Goal: Information Seeking & Learning: Learn about a topic

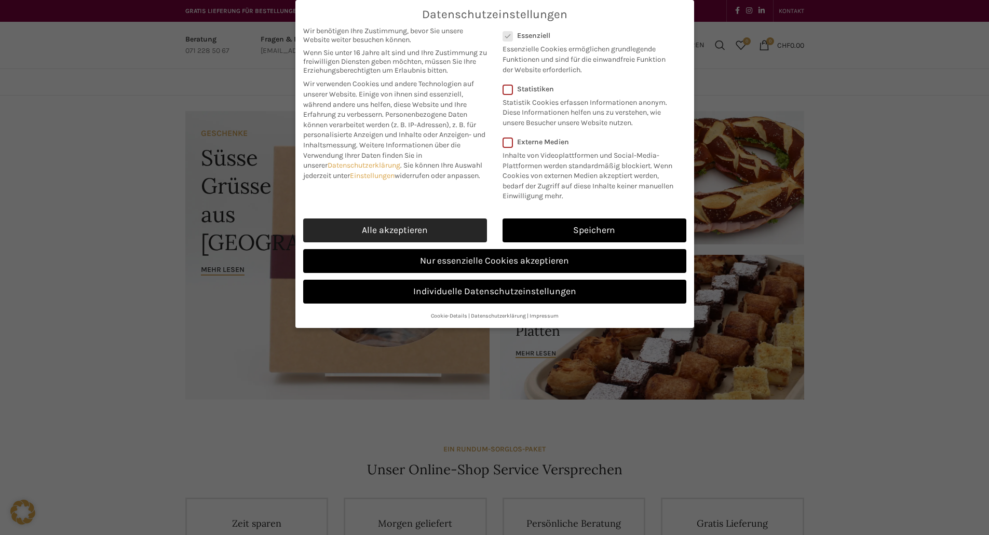
click at [387, 237] on link "Alle akzeptieren" at bounding box center [395, 231] width 184 height 24
checkbox input "true"
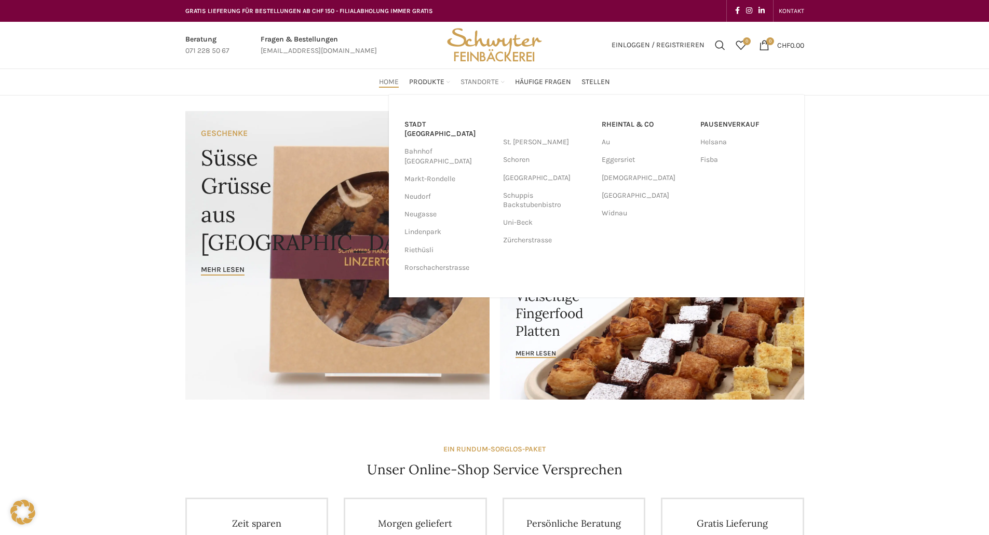
click at [471, 84] on span "Standorte" at bounding box center [479, 82] width 38 height 10
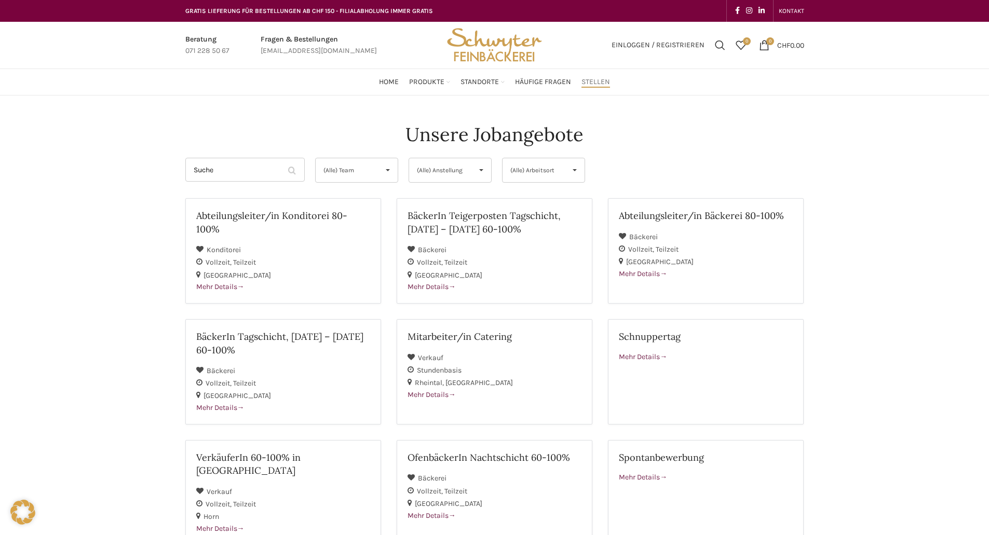
click at [540, 165] on span "(Alle) Arbeitsort" at bounding box center [534, 170] width 49 height 24
click at [553, 248] on li "Horn" at bounding box center [543, 254] width 82 height 21
select select "157"
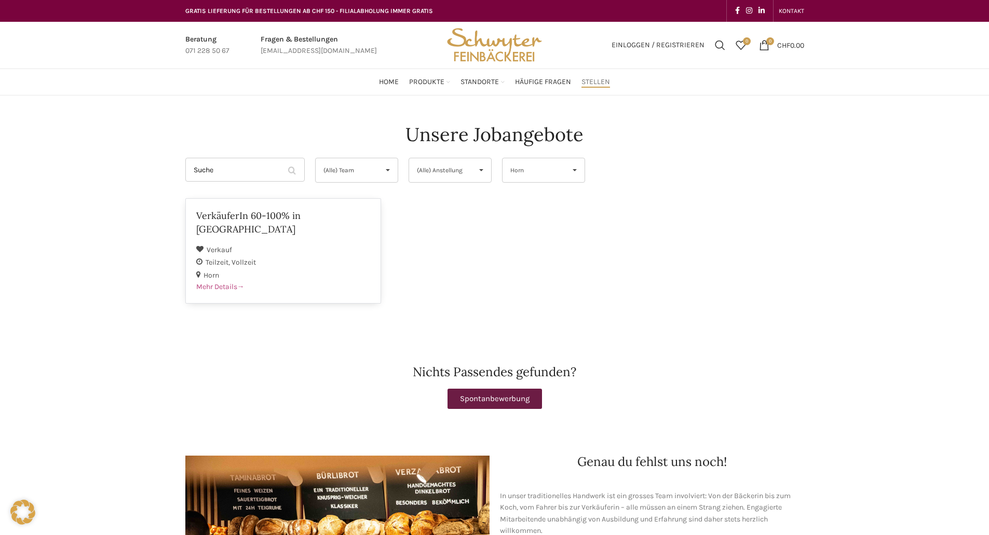
click at [224, 282] on span "Mehr Details" at bounding box center [220, 286] width 48 height 9
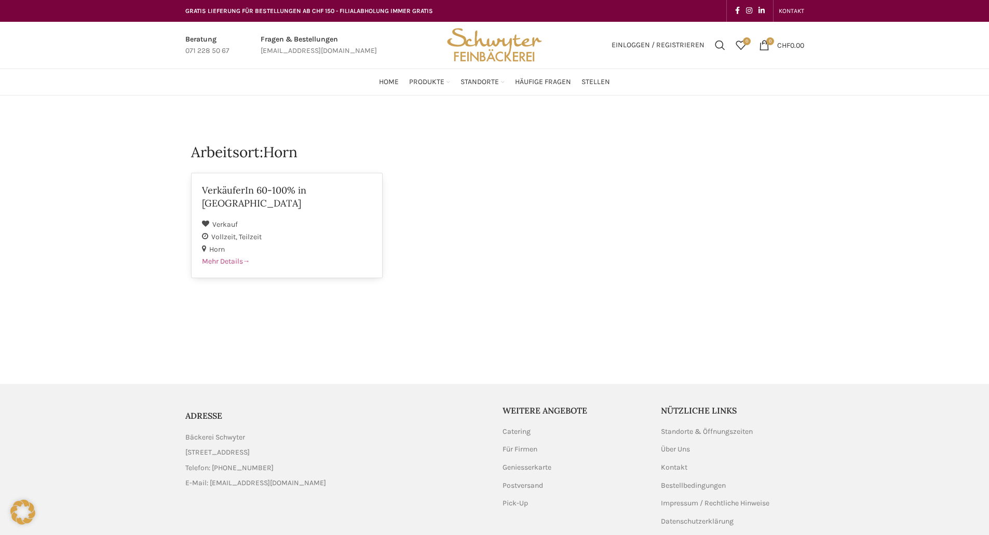
click at [269, 188] on h2 "VerkäuferIn 60-100% in [GEOGRAPHIC_DATA]" at bounding box center [287, 197] width 170 height 26
